Goal: Information Seeking & Learning: Learn about a topic

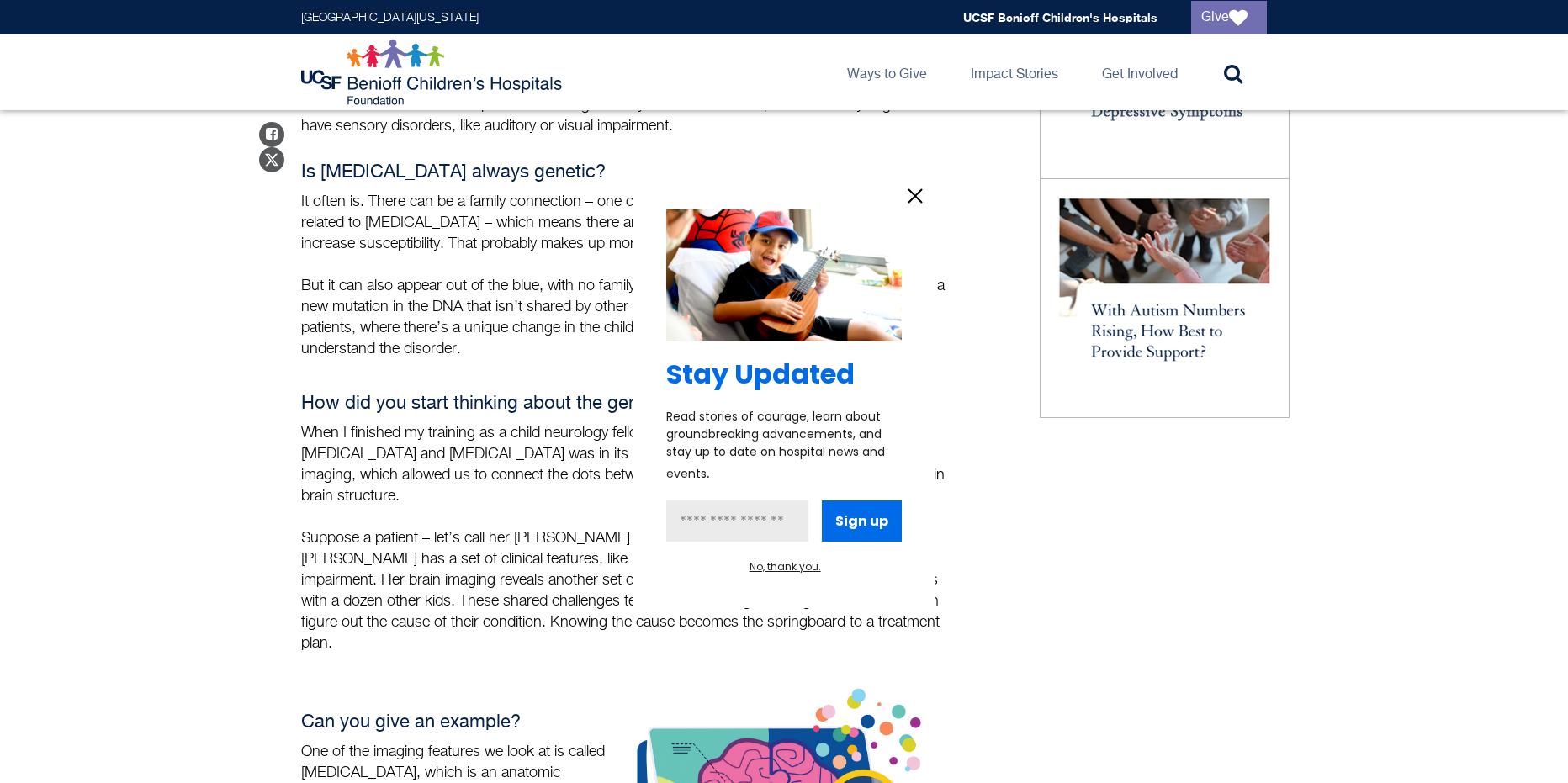
scroll to position [1094, 0]
click at [917, 200] on icon "information" at bounding box center [915, 195] width 25 height 25
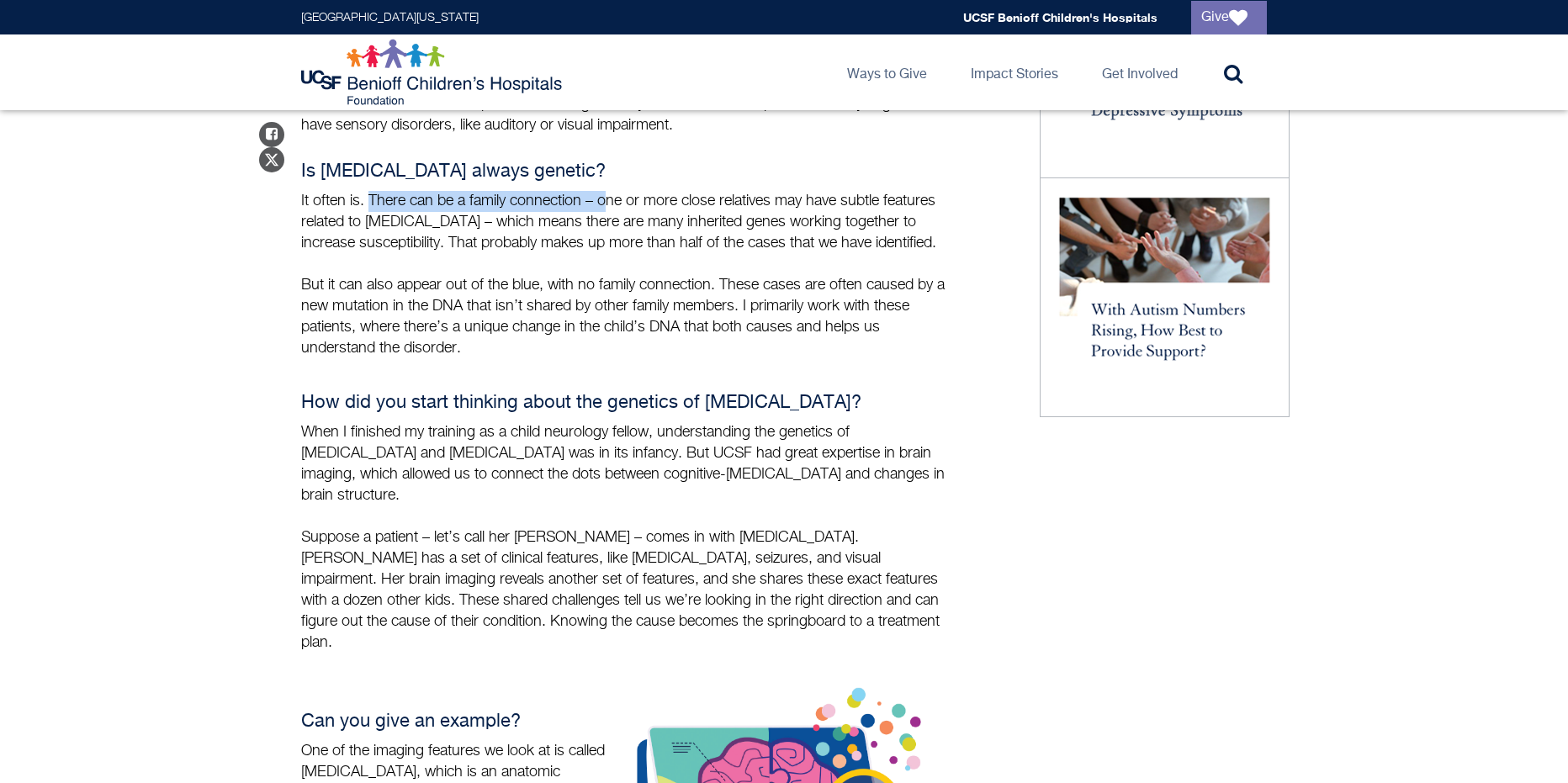
drag, startPoint x: 371, startPoint y: 166, endPoint x: 606, endPoint y: 151, distance: 235.5
click at [606, 162] on div "Is [MEDICAL_DATA] always genetic? It often is. There can be a family connection…" at bounding box center [625, 408] width 648 height 492
click at [616, 191] on p "It often is. There can be a family connection – one or more close relatives may…" at bounding box center [625, 222] width 648 height 63
drag, startPoint x: 845, startPoint y: 160, endPoint x: 393, endPoint y: 183, distance: 452.6
click at [393, 191] on p "It often is. There can be a family connection – one or more close relatives may…" at bounding box center [625, 222] width 648 height 63
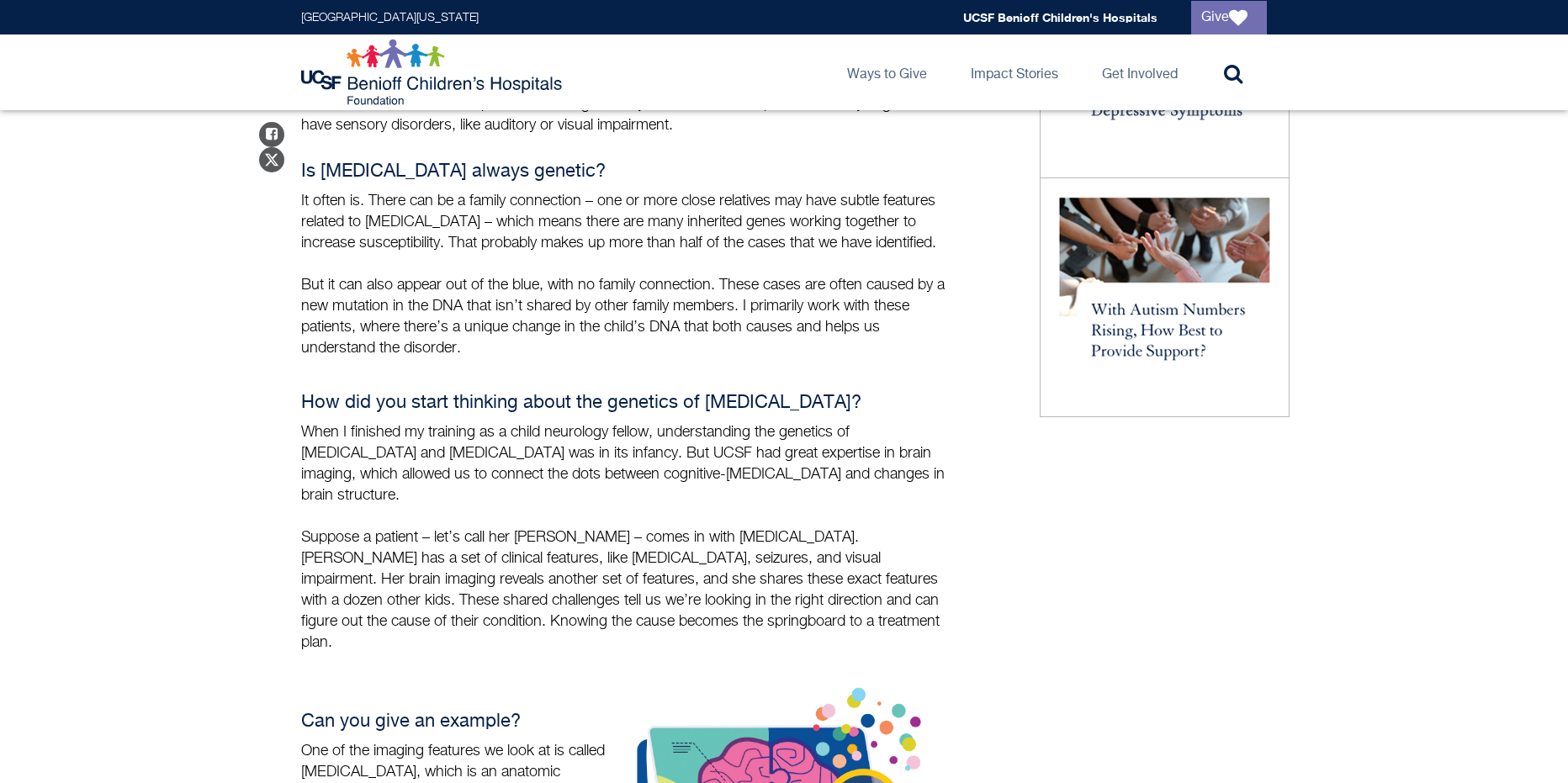
click at [401, 191] on p "It often is. There can be a family connection – one or more close relatives may…" at bounding box center [625, 222] width 648 height 63
drag, startPoint x: 517, startPoint y: 182, endPoint x: 381, endPoint y: 204, distance: 137.8
click at [381, 204] on p "It often is. There can be a family connection – one or more close relatives may…" at bounding box center [625, 222] width 648 height 63
